Goal: Complete application form

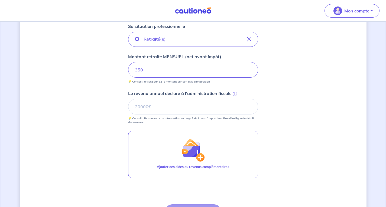
scroll to position [185, 0]
click at [207, 110] on input "Le revenu annuel déclaré à l'administration fiscale i" at bounding box center [193, 107] width 130 height 16
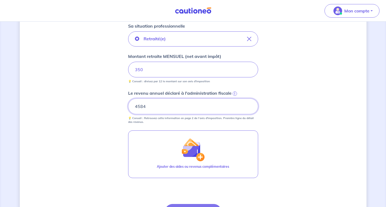
type input "4584"
click at [301, 126] on div "Concernant vos locataires 💡 Pour info : nous acceptons les personnes seules, le…" at bounding box center [193, 51] width 346 height 416
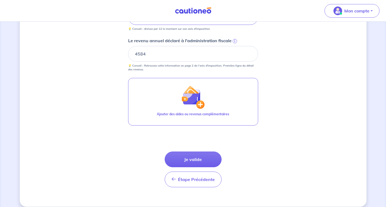
scroll to position [239, 0]
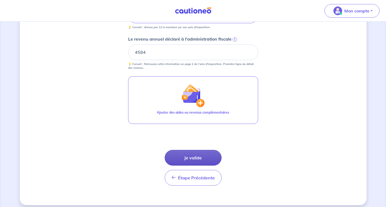
click at [203, 155] on button "Je valide" at bounding box center [193, 158] width 57 height 16
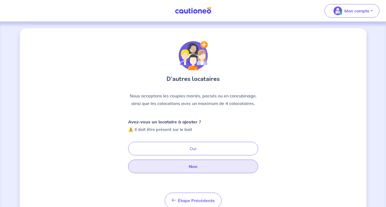
click at [198, 164] on button "Non" at bounding box center [193, 167] width 130 height 14
